Goal: Task Accomplishment & Management: Use online tool/utility

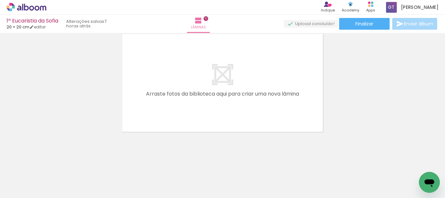
scroll to position [0, 1274]
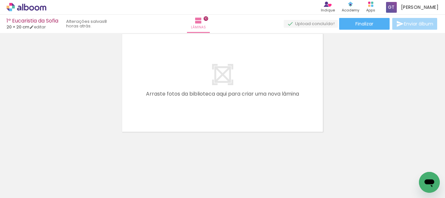
scroll to position [0, 1274]
